Goal: Transaction & Acquisition: Purchase product/service

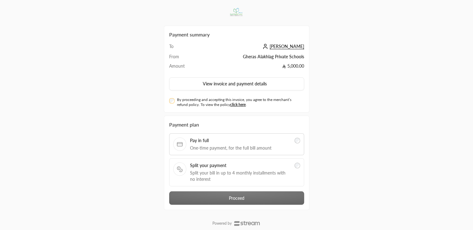
click at [214, 171] on span "Split your bill in up to 4 monthly installments with no interest" at bounding box center [240, 176] width 101 height 12
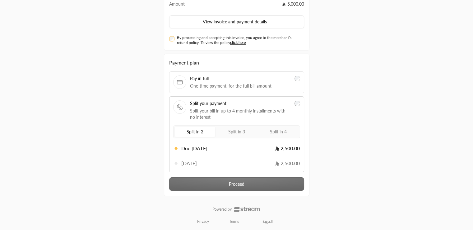
scroll to position [62, 0]
click at [273, 134] on label "Split in 4" at bounding box center [278, 131] width 40 height 10
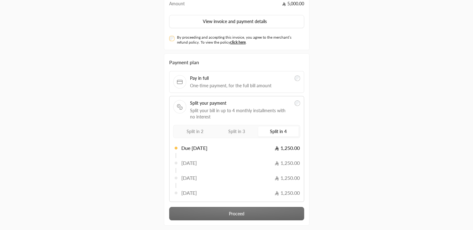
scroll to position [0, 0]
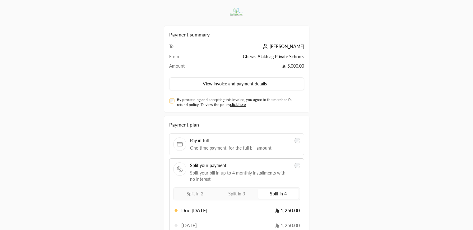
click at [173, 102] on div "By proceeding and accepting this invoice, you agree to the merchant’s refund po…" at bounding box center [236, 102] width 135 height 10
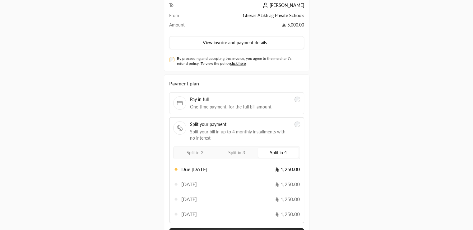
scroll to position [62, 0]
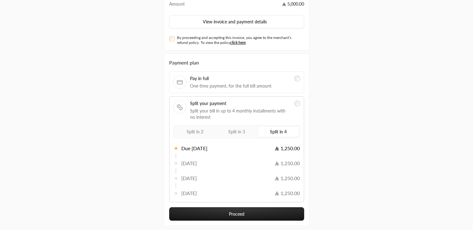
click at [249, 212] on button "Proceed" at bounding box center [236, 213] width 135 height 13
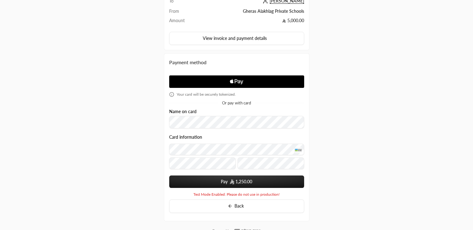
scroll to position [68, 0]
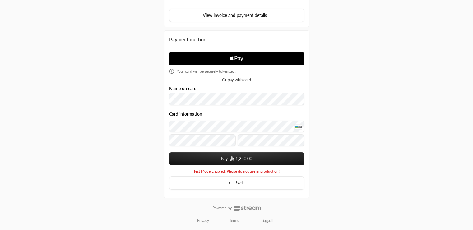
click at [221, 157] on button "Pay 1,250.00" at bounding box center [236, 158] width 135 height 12
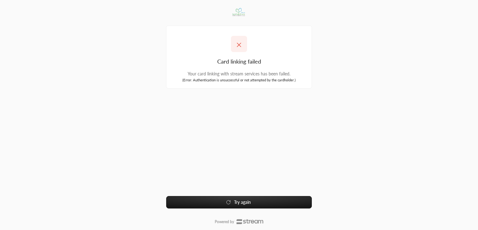
drag, startPoint x: 240, startPoint y: 80, endPoint x: 306, endPoint y: 82, distance: 65.7
click at [306, 82] on div "( Error : Authentication is unsuccessful or not attempted by the cardholder. )" at bounding box center [238, 80] width 135 height 6
click at [295, 115] on div "Card linking failed Your card linking with stream services has been failed. ( E…" at bounding box center [239, 114] width 146 height 221
click at [235, 204] on button "Try again" at bounding box center [239, 202] width 146 height 12
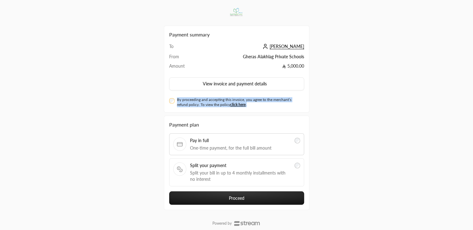
drag, startPoint x: 178, startPoint y: 100, endPoint x: 256, endPoint y: 109, distance: 78.9
click at [256, 109] on div "Payment summary To [PERSON_NAME] From Gheras Alakhlag Private Schools Amount 5,…" at bounding box center [237, 69] width 146 height 87
click at [270, 114] on div "Payment summary To [PERSON_NAME] From Gheras Alakhlag Private Schools Amount 5,…" at bounding box center [237, 107] width 146 height 206
click at [221, 180] on span "Split your bill in up to 4 monthly installments with no interest" at bounding box center [240, 176] width 101 height 12
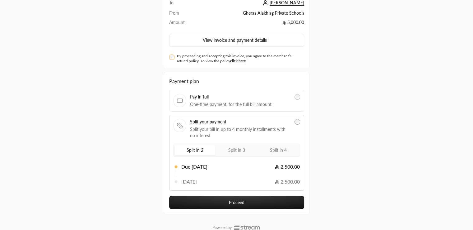
scroll to position [62, 0]
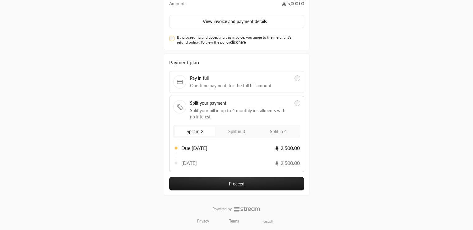
click at [276, 126] on label "Split in 4" at bounding box center [278, 131] width 40 height 10
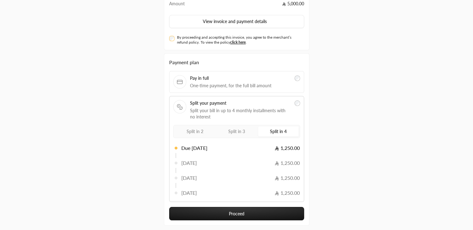
click at [251, 209] on button "Proceed" at bounding box center [236, 213] width 135 height 13
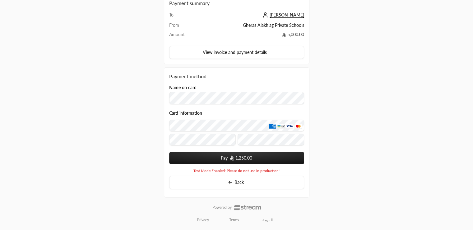
scroll to position [31, 0]
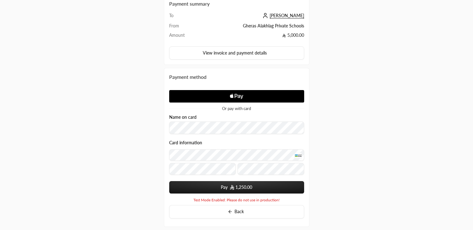
click at [231, 182] on button "Pay 1,250.00" at bounding box center [236, 187] width 135 height 12
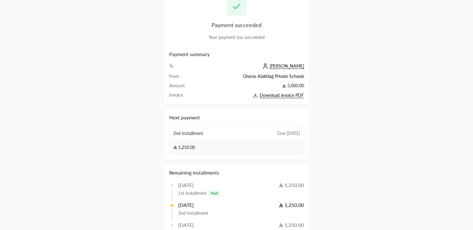
scroll to position [34, 0]
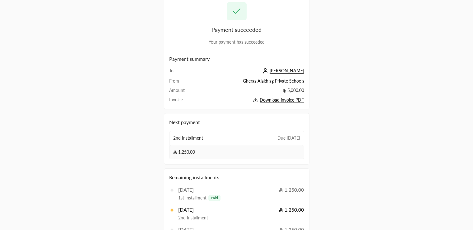
click at [292, 139] on span "Due in 30 days" at bounding box center [288, 138] width 23 height 6
click at [277, 98] on span "Download invoice PDF" at bounding box center [282, 100] width 44 height 6
click at [276, 101] on td "Download invoice PDF" at bounding box center [250, 99] width 108 height 7
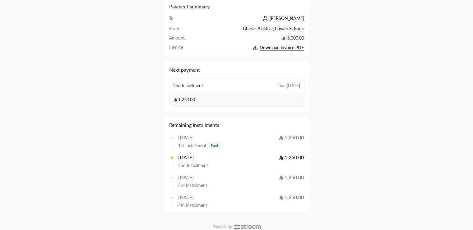
scroll to position [86, 0]
click at [217, 142] on span "paid" at bounding box center [214, 144] width 7 height 5
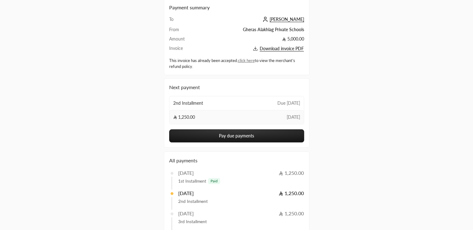
scroll to position [31, 0]
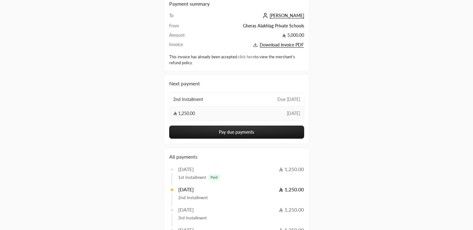
click at [252, 55] on link "click here" at bounding box center [246, 56] width 17 height 5
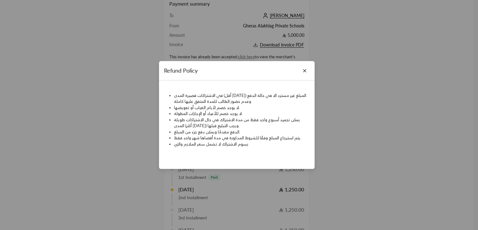
drag, startPoint x: 250, startPoint y: 149, endPoint x: 254, endPoint y: 150, distance: 3.8
click at [254, 150] on div "في الاشتراكات قصيرة المدى (أقل [DATE]) المبلغ غير مسترد الا في حالة الدفع وعدم …" at bounding box center [237, 121] width 142 height 69
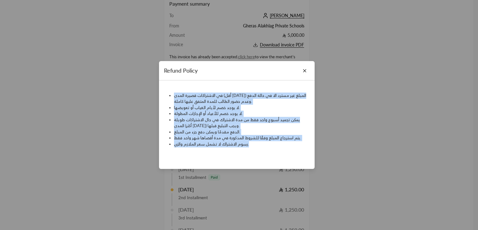
drag, startPoint x: 258, startPoint y: 146, endPoint x: 160, endPoint y: 83, distance: 117.1
click at [160, 83] on div "في الاشتراكات قصيرة المدى (أقل [DATE]) المبلغ غير مسترد الا في حالة الدفع وعدم …" at bounding box center [237, 124] width 156 height 88
click at [252, 145] on li "رسوم الاشتراك لا تشمل سعر الملازم والزي." at bounding box center [240, 144] width 133 height 6
drag, startPoint x: 252, startPoint y: 145, endPoint x: 173, endPoint y: 94, distance: 93.7
click at [173, 94] on ul "في الاشتراكات قصيرة المدى (أقل [DATE]) المبلغ غير مسترد الا في حالة الدفع وعدم …" at bounding box center [237, 119] width 142 height 55
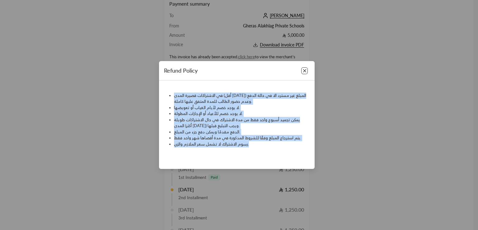
click at [302, 68] on button "Close" at bounding box center [304, 70] width 7 height 7
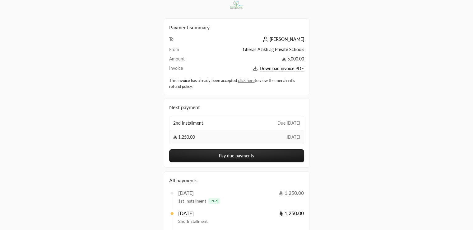
scroll to position [0, 0]
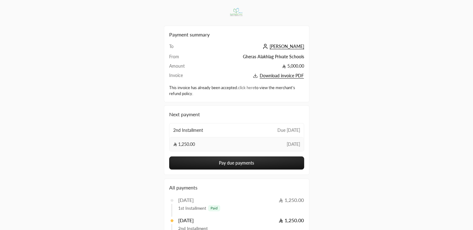
click at [251, 86] on link "click here" at bounding box center [246, 87] width 17 height 5
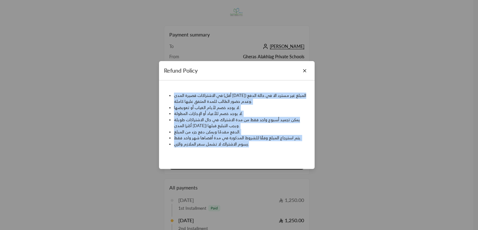
drag, startPoint x: 251, startPoint y: 147, endPoint x: 159, endPoint y: 95, distance: 106.1
click at [159, 95] on div "في الاشتراكات قصيرة المدى (أقل من شهر) المبلغ غير مسترد الا في حالة الدفع وعدم …" at bounding box center [237, 124] width 156 height 88
click at [238, 102] on li "في الاشتراكات قصيرة المدى (أقل من شهر) المبلغ غير مسترد الا في حالة الدفع وعدم …" at bounding box center [240, 98] width 133 height 12
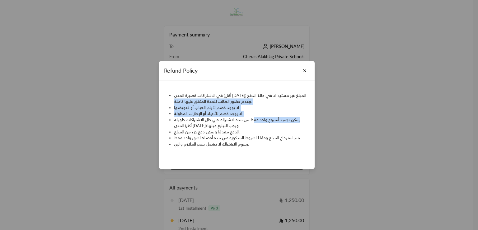
drag, startPoint x: 253, startPoint y: 120, endPoint x: 147, endPoint y: 98, distance: 108.3
click at [147, 98] on div "Refund Policy في الاشتراكات قصيرة المدى (أقل من شهر) المبلغ غير مسترد الا في حا…" at bounding box center [239, 115] width 478 height 230
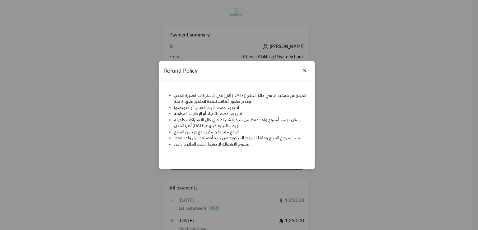
click at [202, 120] on li "يمكن تجميد أسبوع واحد فقط من مدة الاشتراك في حال الاشتراكات طويلة المدى (أكثر م…" at bounding box center [240, 123] width 133 height 12
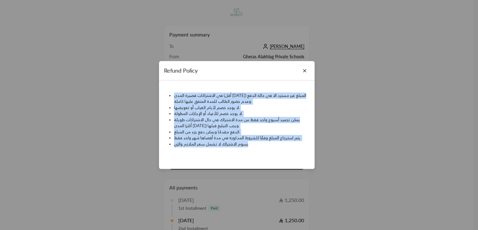
drag, startPoint x: 248, startPoint y: 148, endPoint x: 149, endPoint y: 93, distance: 112.5
click at [149, 93] on div "Refund Policy في الاشتراكات قصيرة المدى (أقل من شهر) المبلغ غير مسترد الا في حا…" at bounding box center [239, 115] width 478 height 230
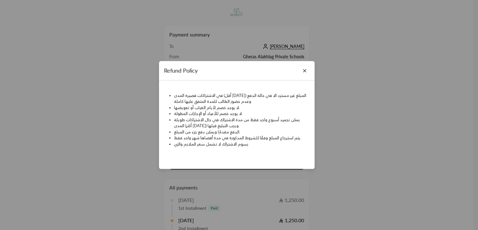
click at [300, 74] on div "Refund Policy" at bounding box center [237, 70] width 156 height 19
click at [306, 72] on button "Close" at bounding box center [304, 70] width 7 height 7
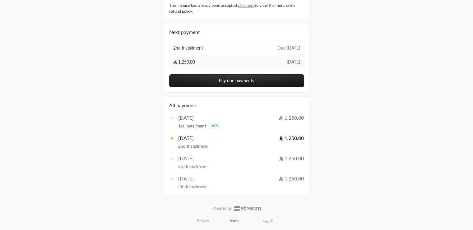
scroll to position [82, 0]
click at [175, 142] on div "2nd Installment" at bounding box center [238, 146] width 133 height 8
click at [227, 79] on button "Pay due payments" at bounding box center [236, 80] width 135 height 13
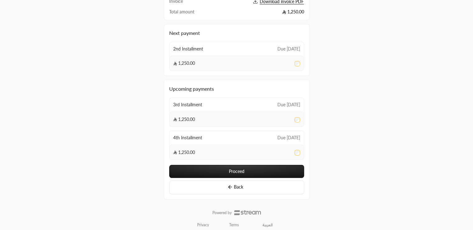
click at [296, 60] on div "1,250.00" at bounding box center [237, 63] width 134 height 15
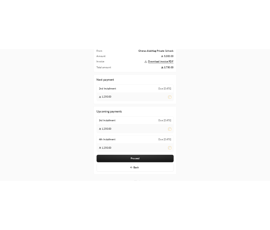
scroll to position [61, 0]
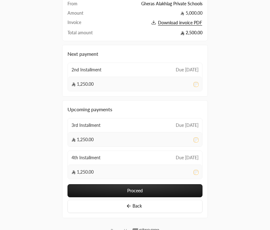
click at [165, 188] on button "Proceed" at bounding box center [135, 190] width 135 height 13
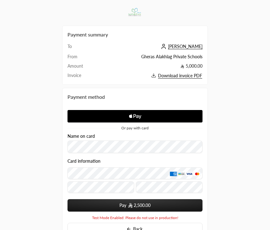
click at [156, 152] on form "Name on card Card information Pay 2,500.00 You card data will be saved upon sub…" at bounding box center [135, 172] width 135 height 78
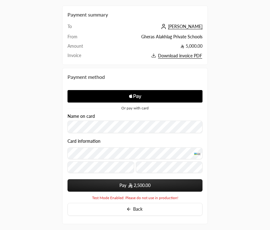
scroll to position [21, 0]
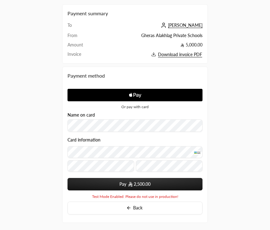
click at [148, 181] on span "2,500.00" at bounding box center [142, 184] width 17 height 6
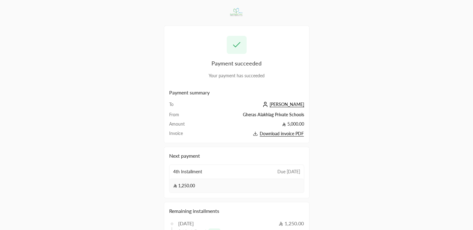
click at [282, 133] on span "Download invoice PDF" at bounding box center [282, 134] width 44 height 6
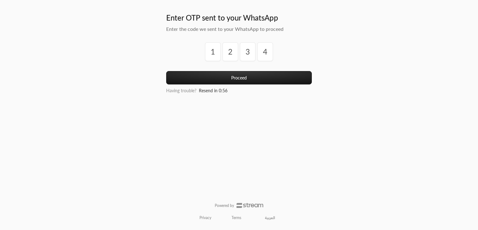
type input "4"
click at [166, 71] on button "Proceed" at bounding box center [239, 77] width 146 height 13
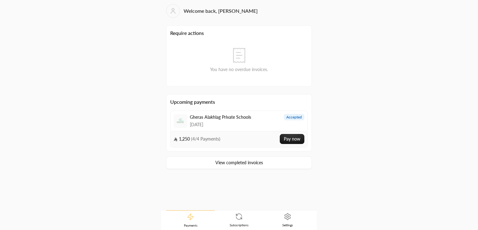
click at [236, 219] on icon at bounding box center [238, 215] width 7 height 7
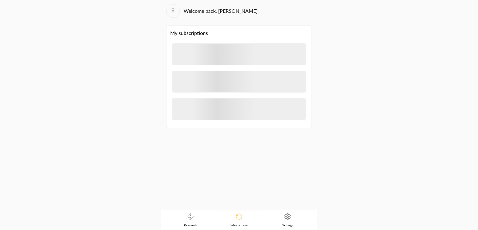
click at [194, 222] on span "Payments" at bounding box center [190, 224] width 13 height 4
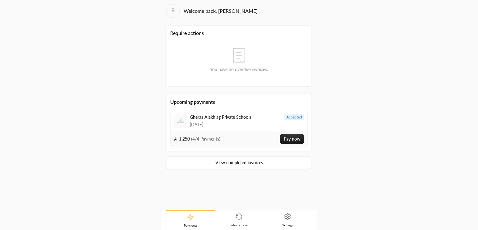
click at [243, 121] on span "[DATE]" at bounding box center [220, 124] width 61 height 6
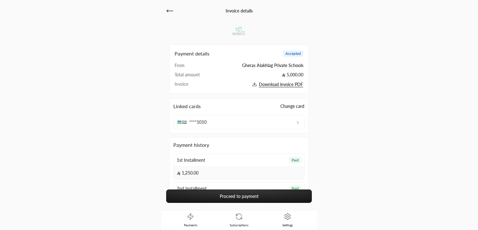
click at [238, 193] on link "Proceed to payment" at bounding box center [239, 195] width 146 height 13
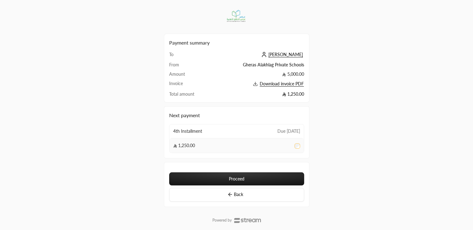
click at [355, 135] on div "Payment summary To [PERSON_NAME] From Gheras Alakhlag Private Schools Amount 5,…" at bounding box center [236, 123] width 473 height 246
